Goal: Transaction & Acquisition: Purchase product/service

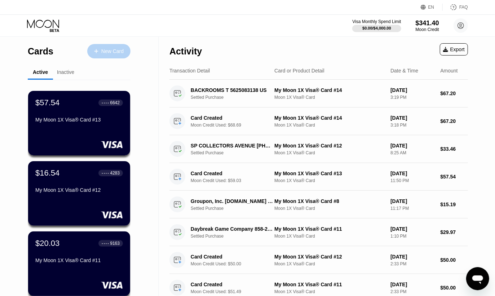
click at [116, 53] on div "New Card" at bounding box center [112, 51] width 22 height 6
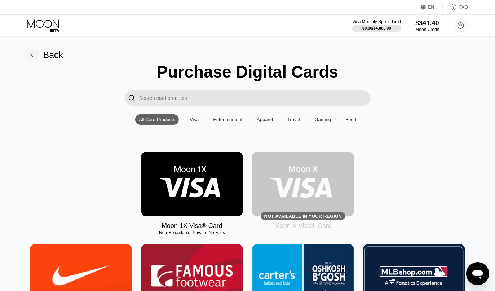
click at [199, 202] on img at bounding box center [192, 184] width 102 height 65
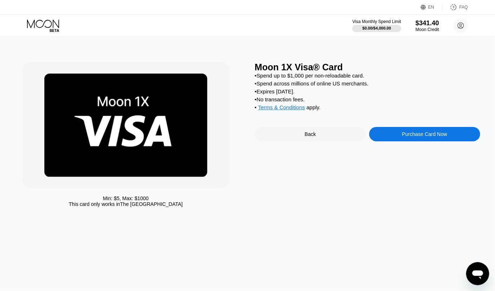
click at [420, 137] on div "Purchase Card Now" at bounding box center [424, 134] width 45 height 6
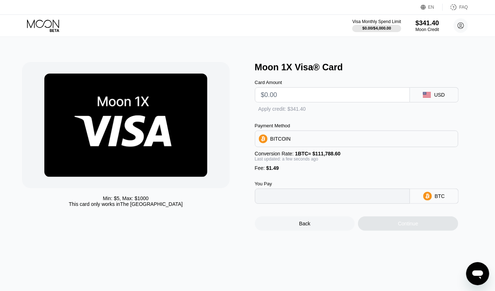
type input "0"
click at [295, 98] on input "text" at bounding box center [332, 95] width 143 height 14
paste input "$161.87"
type input "$161.87"
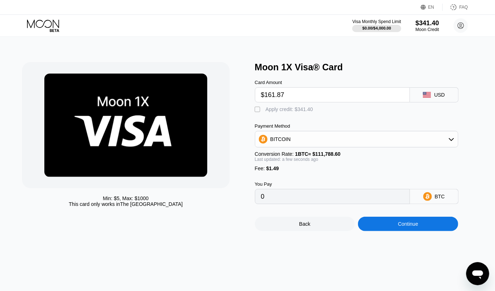
type input "0.00146133"
type input "$161.87"
click at [257, 112] on div "" at bounding box center [258, 109] width 7 height 7
type input "0"
click at [397, 231] on div "Continue" at bounding box center [408, 224] width 100 height 14
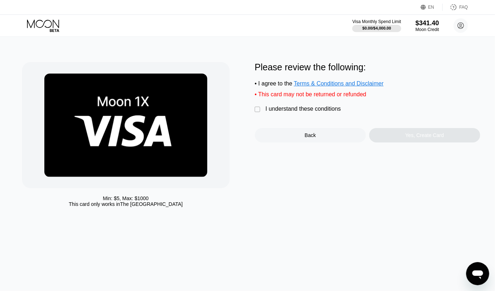
click at [261, 113] on div "" at bounding box center [258, 109] width 7 height 7
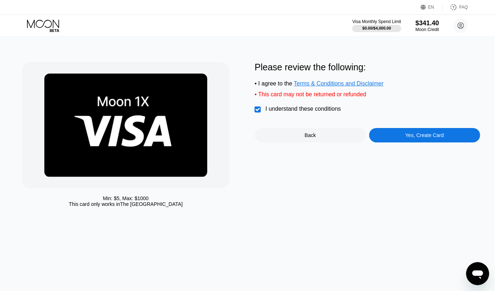
click at [448, 141] on div "Yes, Create Card" at bounding box center [424, 135] width 111 height 14
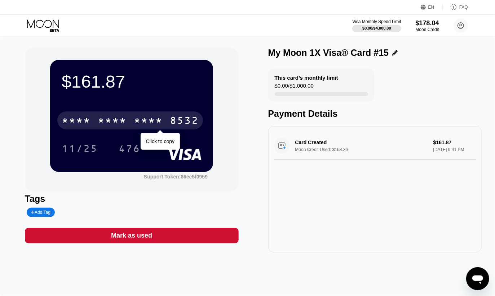
click at [185, 117] on div "* * * * * * * * * * * * 8532" at bounding box center [130, 120] width 146 height 18
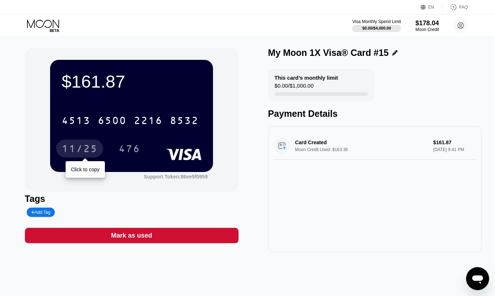
click at [82, 147] on div "11/25" at bounding box center [80, 150] width 36 height 12
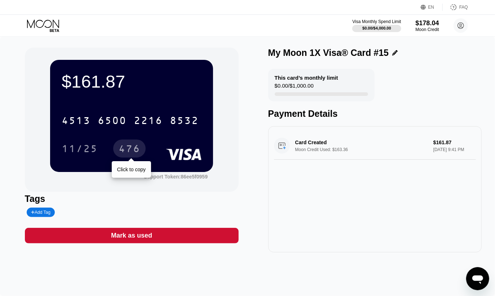
click at [134, 145] on div "476" at bounding box center [129, 149] width 32 height 18
click at [48, 23] on icon at bounding box center [44, 25] width 34 height 13
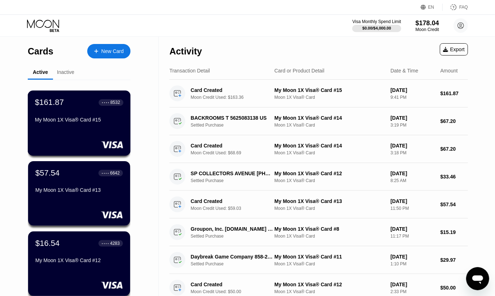
click at [98, 123] on div "My Moon 1X Visa® Card #15" at bounding box center [79, 120] width 88 height 6
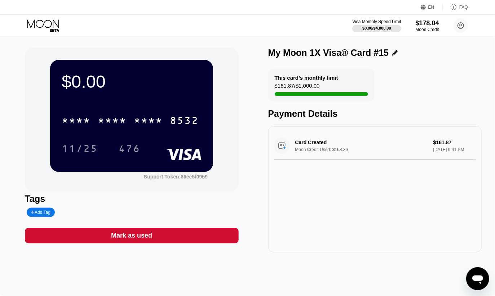
click at [48, 32] on div "Visa Monthly Spend Limit $0.00 / $4,000.00 $178.04 Moon Credit paywithmoon@mind…" at bounding box center [247, 26] width 495 height 22
click at [34, 25] on icon at bounding box center [44, 25] width 34 height 13
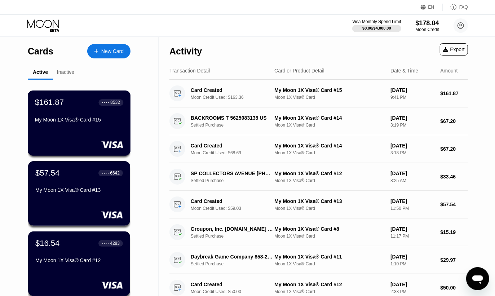
click at [64, 116] on div "$161.87 ● ● ● ● 8532 My Moon 1X Visa® Card #15" at bounding box center [79, 112] width 88 height 28
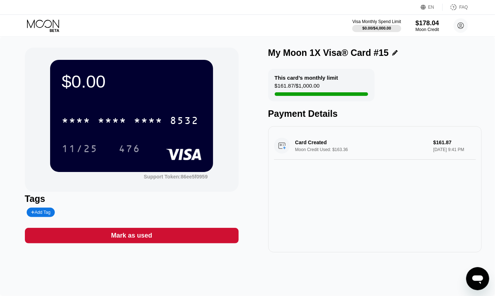
click at [303, 92] on div "$161.87 / $1,000.00" at bounding box center [297, 88] width 45 height 10
click at [300, 88] on div "$161.87 / $1,000.00" at bounding box center [297, 88] width 45 height 10
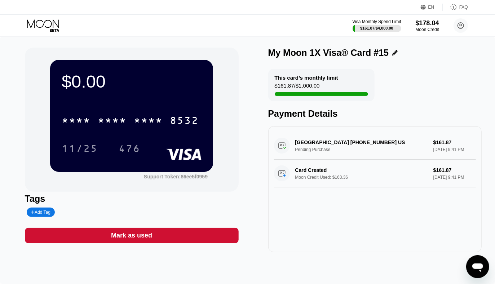
click at [42, 25] on icon at bounding box center [44, 25] width 34 height 13
